Goal: Transaction & Acquisition: Purchase product/service

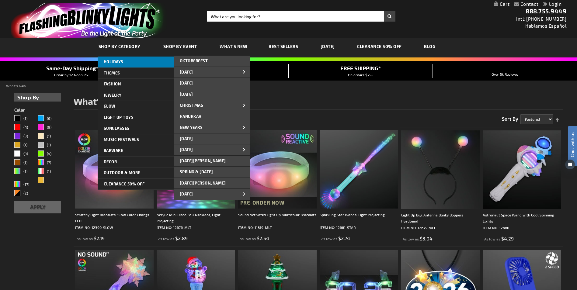
click at [117, 59] on link "HOLIDAYS" at bounding box center [136, 62] width 76 height 11
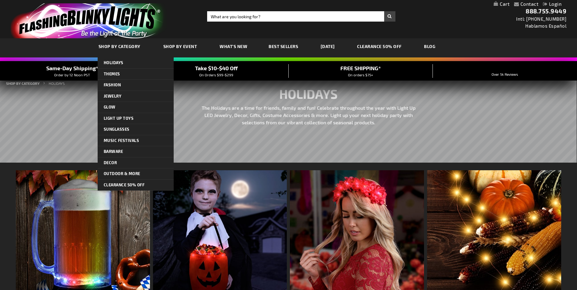
click at [114, 44] on span "SHOP BY CATEGORY" at bounding box center [120, 46] width 42 height 5
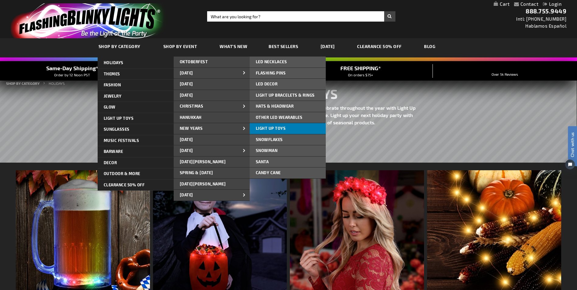
click at [267, 126] on link "Light Up Toys" at bounding box center [288, 128] width 76 height 11
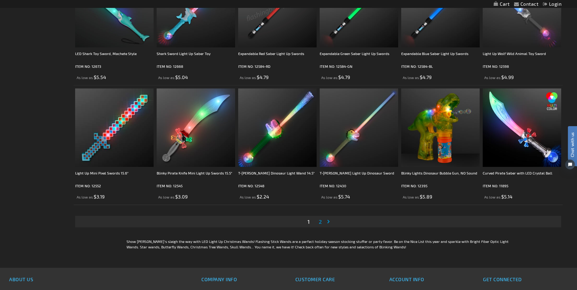
scroll to position [1125, 0]
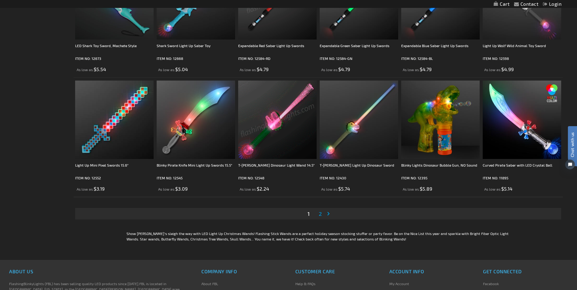
click at [320, 214] on span "2" at bounding box center [320, 213] width 3 height 7
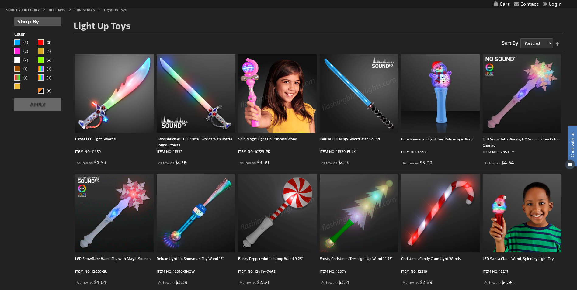
scroll to position [91, 0]
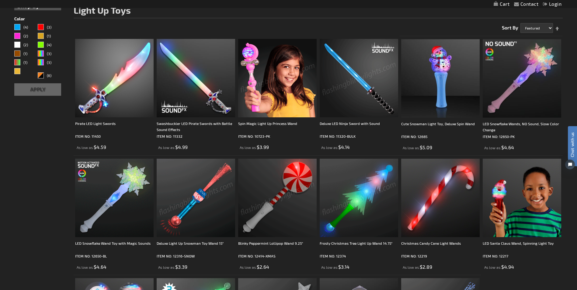
click at [185, 239] on div "Deluxe Light Up Snowman Toy Wand 15" ITEM NO: 12316-SNOW As low as $3.39" at bounding box center [196, 215] width 78 height 112
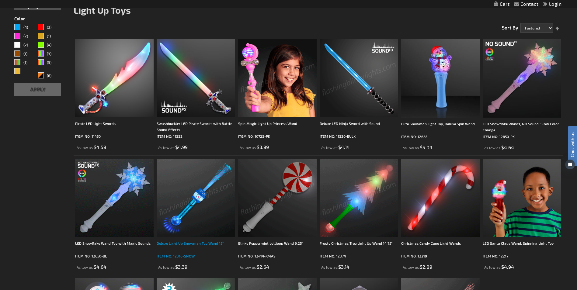
click at [190, 243] on div "Deluxe Light Up Snowman Toy Wand 15"" at bounding box center [196, 246] width 78 height 12
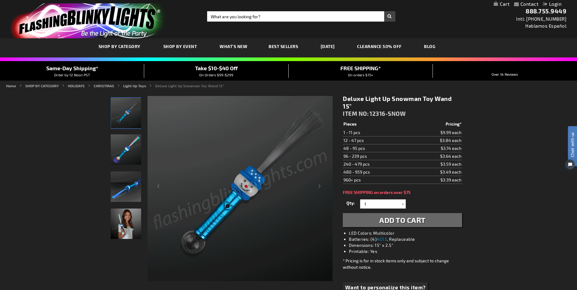
click at [137, 230] on img "Girl displaying Deluxe Light Up Snowman Toy Wand" at bounding box center [126, 224] width 30 height 30
